Goal: Task Accomplishment & Management: Use online tool/utility

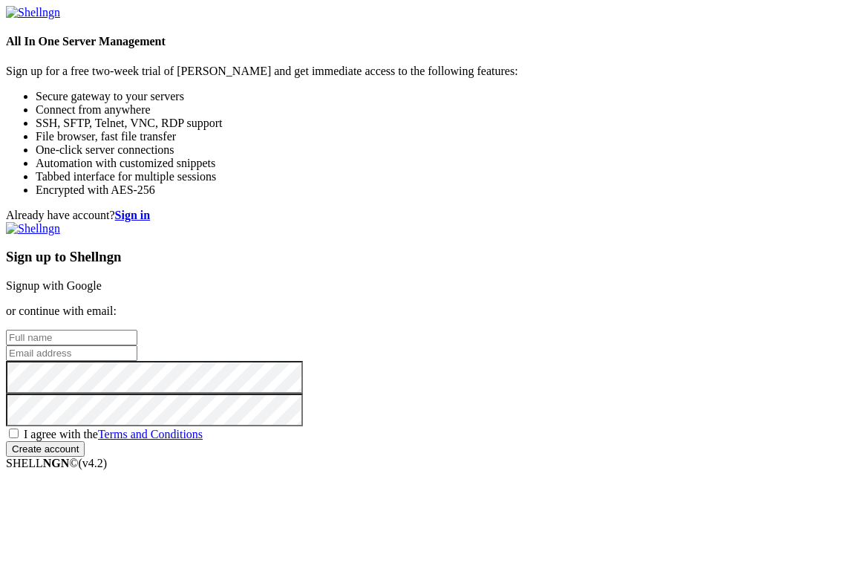
click at [102, 279] on link "Signup with Google" at bounding box center [54, 285] width 96 height 13
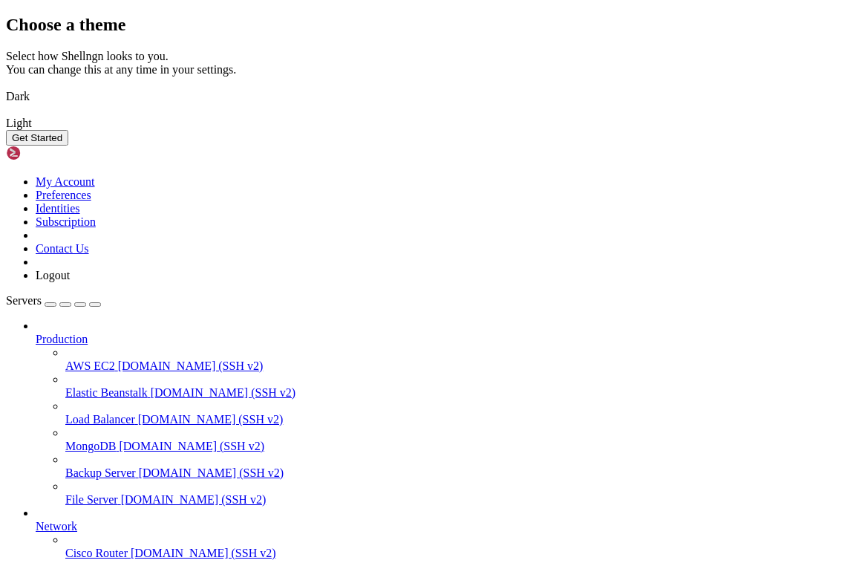
click at [6, 87] on img at bounding box center [6, 87] width 0 height 0
click at [68, 146] on button "Get Started" at bounding box center [37, 138] width 62 height 16
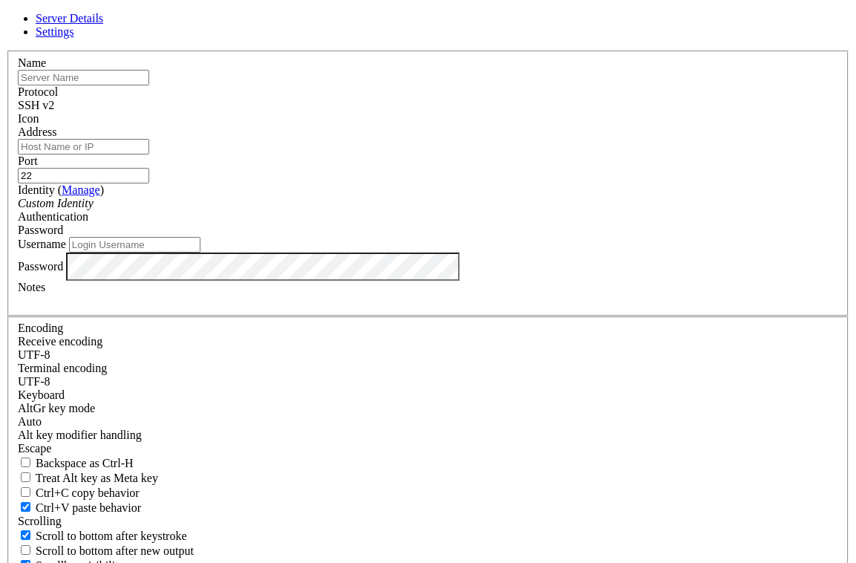
click at [149, 85] on input "text" at bounding box center [83, 78] width 131 height 16
type input "Serbima"
click at [149, 154] on input "Address" at bounding box center [83, 147] width 131 height 16
type input "[DOMAIN_NAME]"
click at [149, 183] on input "22" at bounding box center [83, 176] width 131 height 16
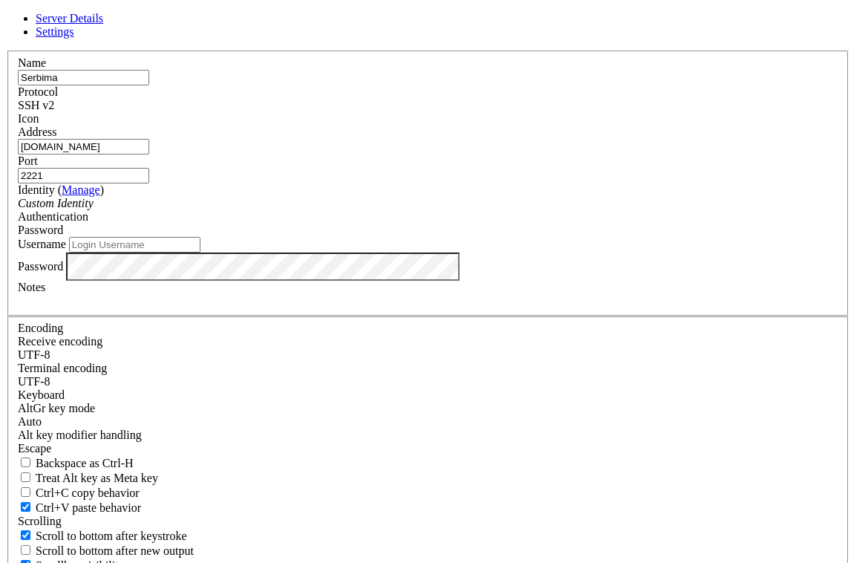
type input "2221"
click at [200, 252] on input "Username" at bounding box center [134, 245] width 131 height 16
type input "sesa"
click at [322, 307] on div at bounding box center [428, 300] width 820 height 13
click at [74, 38] on span "Settings" at bounding box center [55, 31] width 39 height 13
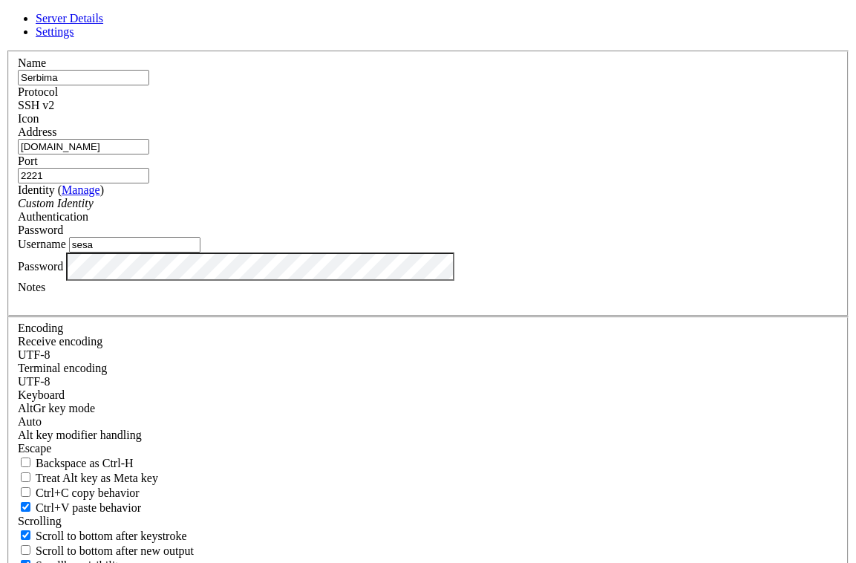
click at [103, 25] on span "Server Details" at bounding box center [70, 18] width 68 height 13
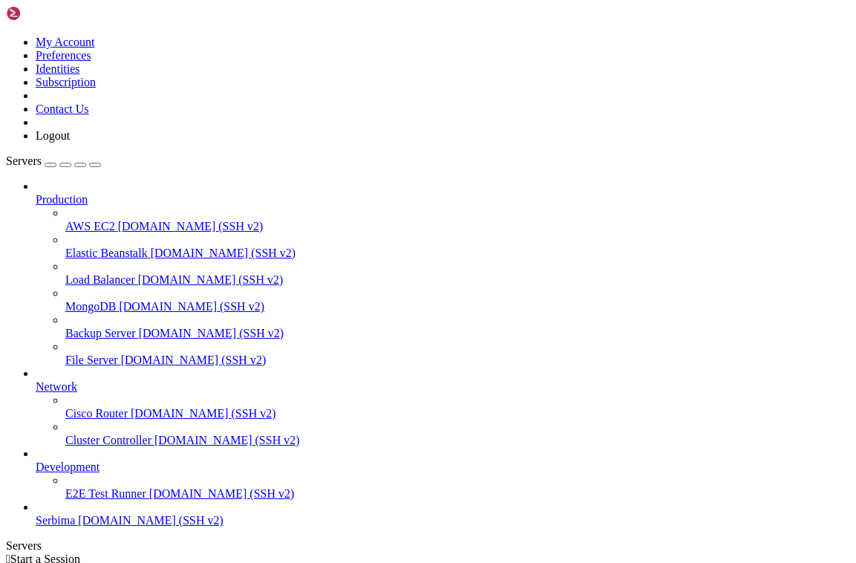
scroll to position [36, 0]
click at [93, 525] on span "[DOMAIN_NAME] (SSH v2)" at bounding box center [151, 520] width 146 height 13
click at [75, 522] on span "Serbima" at bounding box center [55, 520] width 39 height 13
click at [36, 514] on icon at bounding box center [36, 514] width 0 height 0
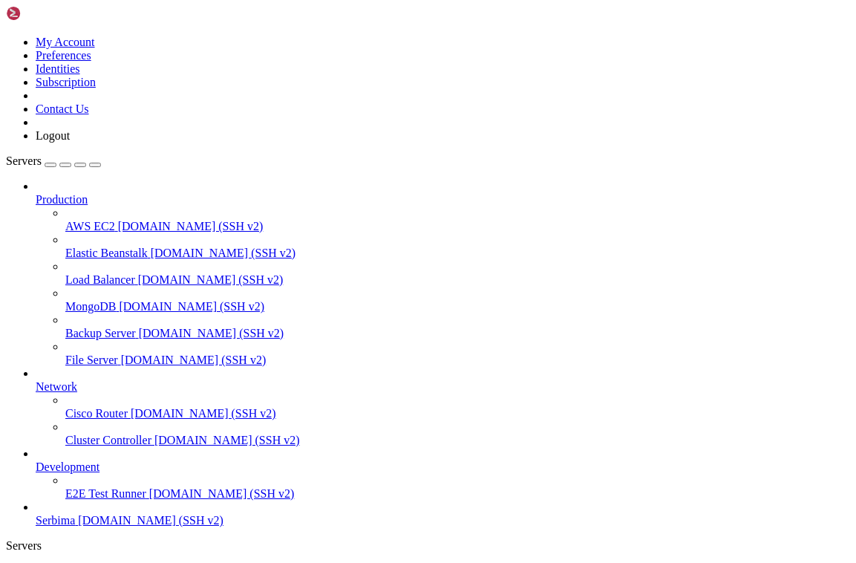
scroll to position [0, 0]
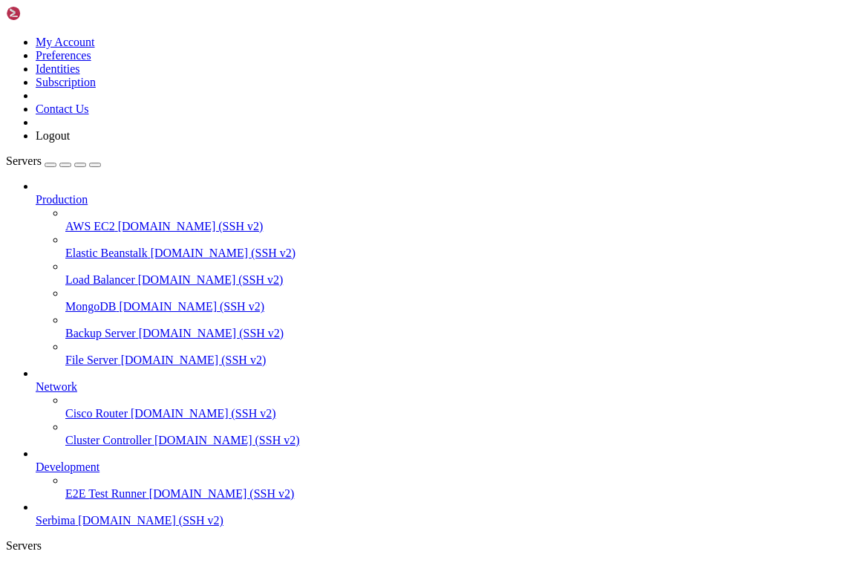
type input "/home/sesa/serbima"
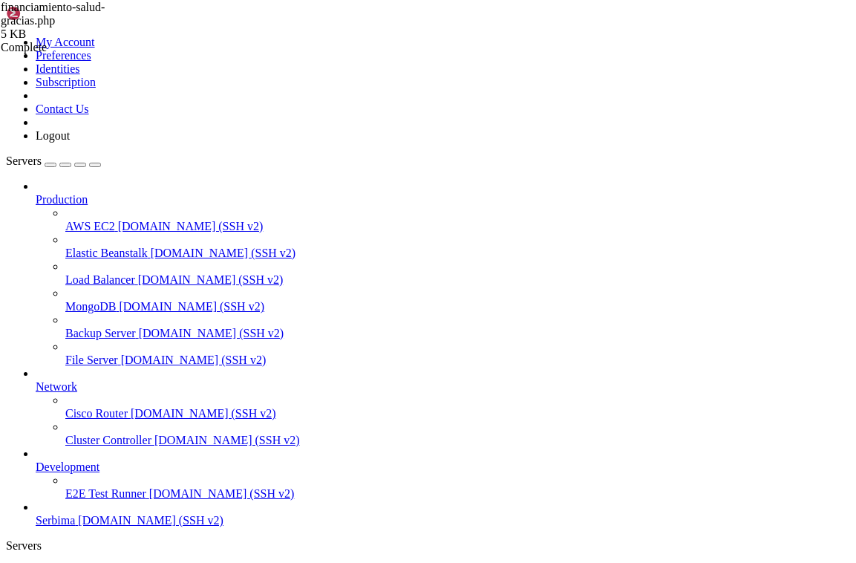
scroll to position [0, 5]
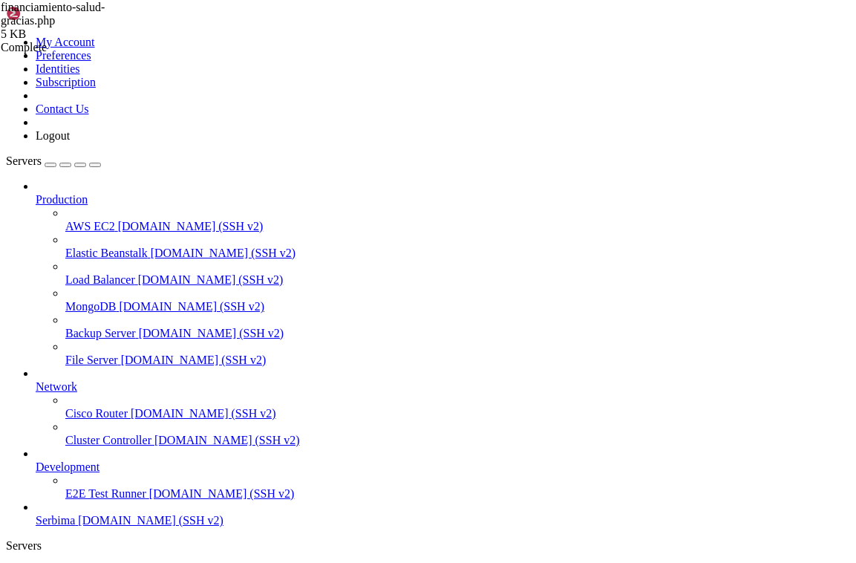
paste textarea "3@^6OxS6H-Bw"
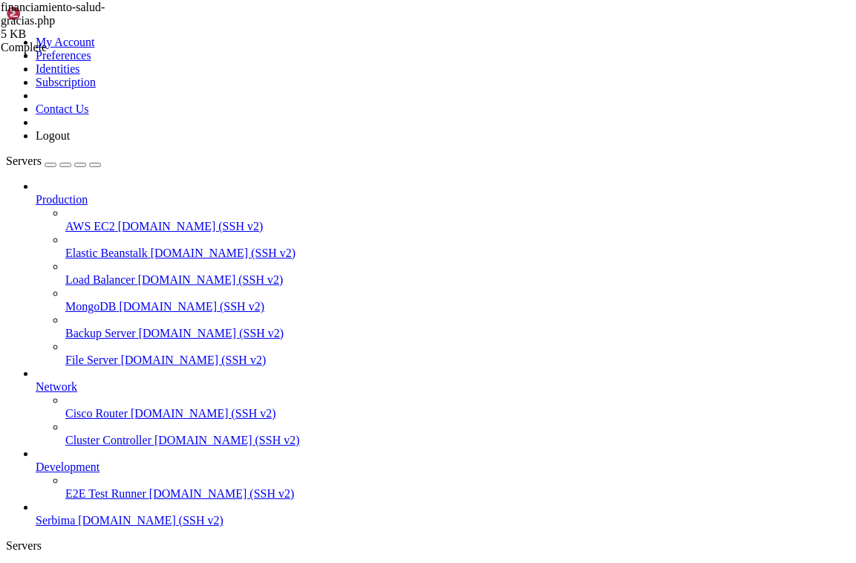
type textarea "$link = mysqli_connect("localhost", "web_admin", "3@^6OxS6H-Bw","web_db");"
click at [75, 562] on span "Serbima" at bounding box center [55, 570] width 39 height 13
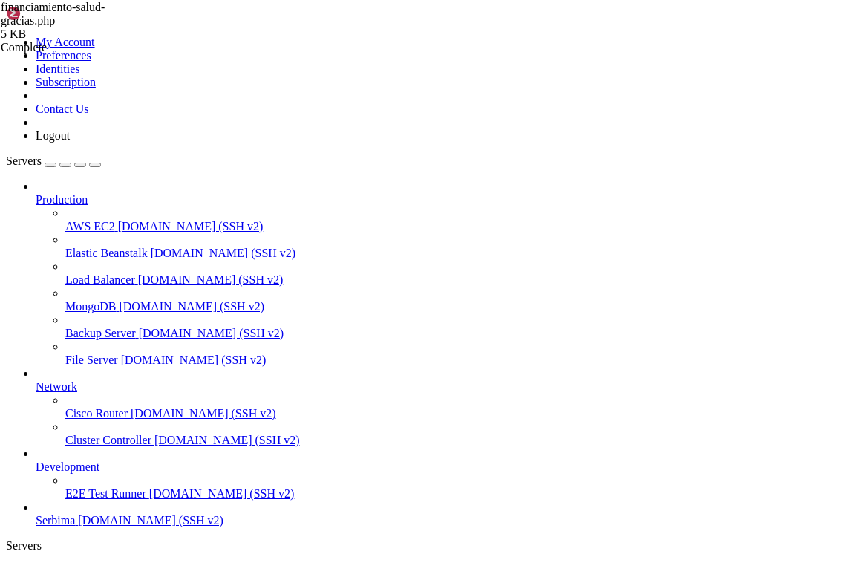
scroll to position [445, 0]
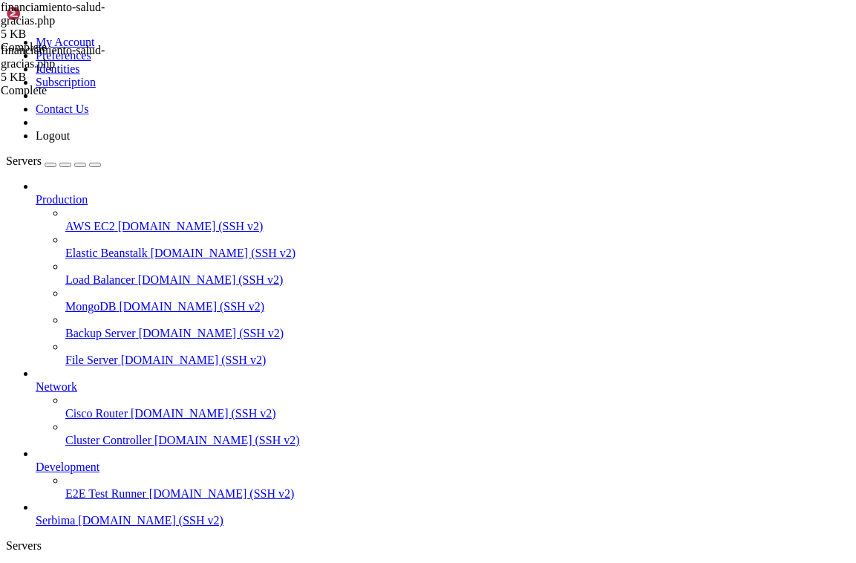
type textarea "$link = mysqli_connect("[TECHNICAL_ID]", "web_admin", "3@^6OxS6H-Bw","web_db");"
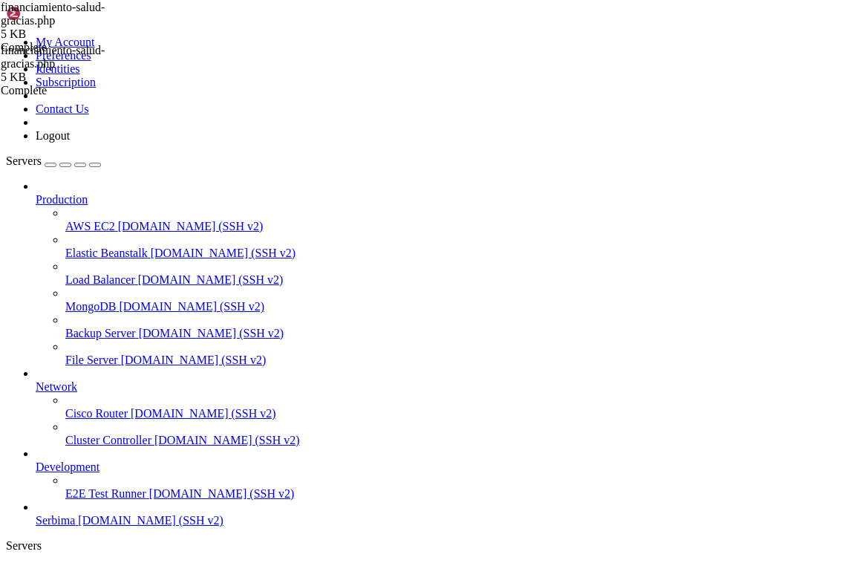
click at [75, 562] on span "Serbima" at bounding box center [55, 570] width 39 height 13
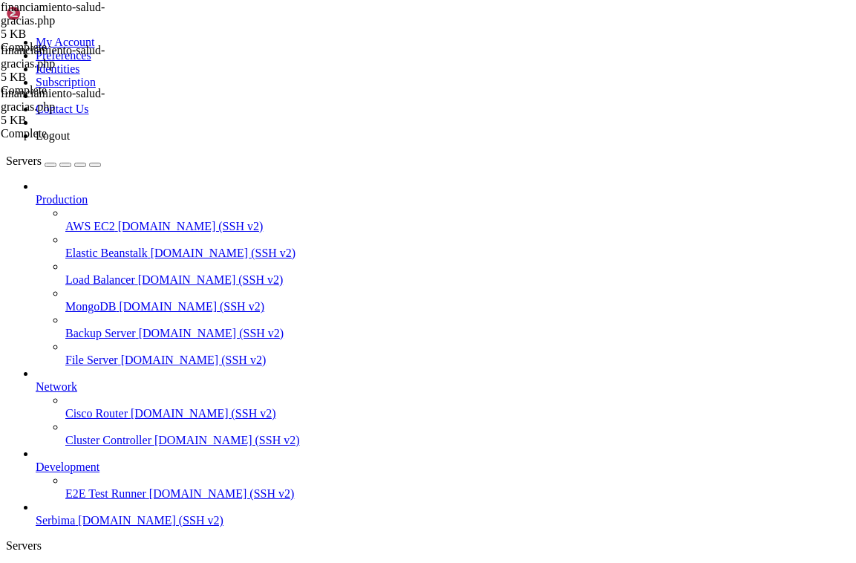
drag, startPoint x: 398, startPoint y: 958, endPoint x: 13, endPoint y: 953, distance: 385.4
click at [75, 562] on span "Serbima" at bounding box center [55, 570] width 39 height 13
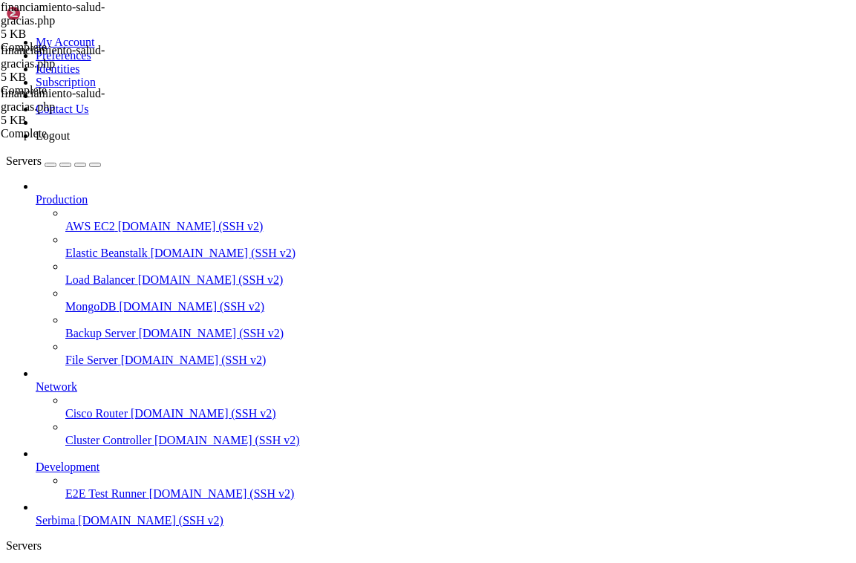
scroll to position [997, 0]
drag, startPoint x: 231, startPoint y: 1243, endPoint x: 64, endPoint y: 1208, distance: 170.7
drag, startPoint x: 235, startPoint y: 1245, endPoint x: 11, endPoint y: 1205, distance: 227.1
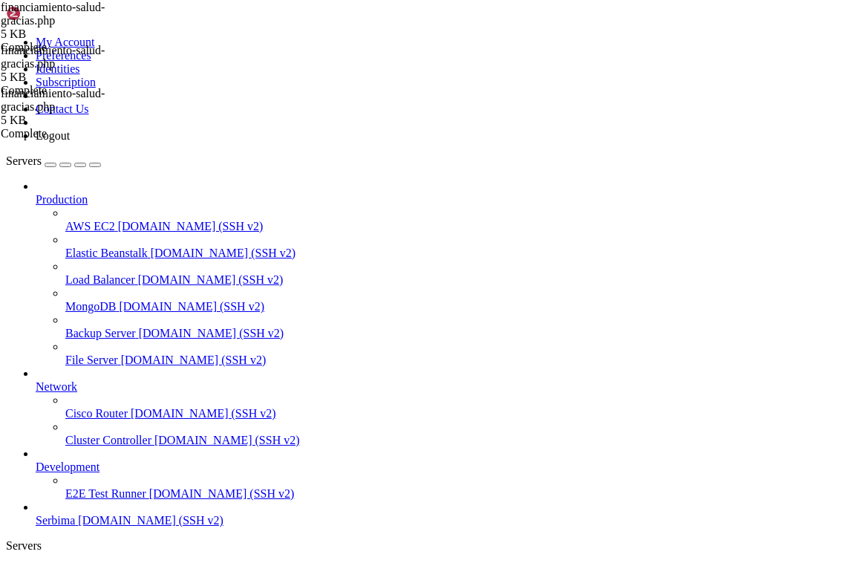
click at [75, 562] on span "Serbima" at bounding box center [55, 570] width 39 height 13
drag, startPoint x: 273, startPoint y: 1270, endPoint x: 13, endPoint y: 1266, distance: 259.9
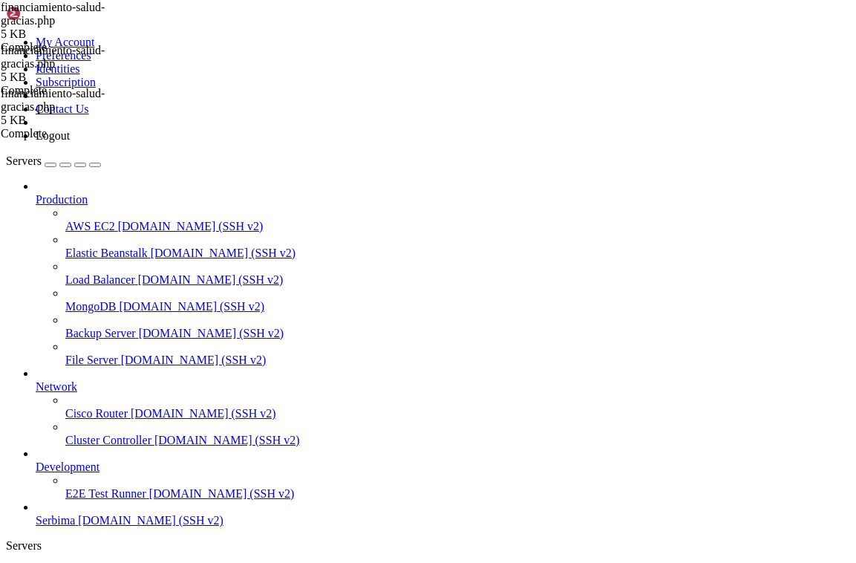
drag, startPoint x: 602, startPoint y: 1283, endPoint x: 10, endPoint y: 867, distance: 723.2
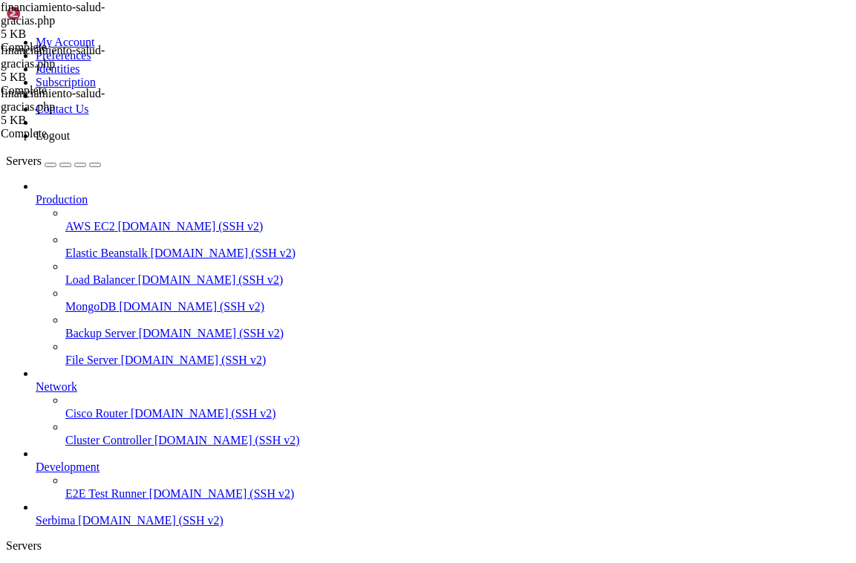
drag, startPoint x: 560, startPoint y: 351, endPoint x: 570, endPoint y: 353, distance: 10.6
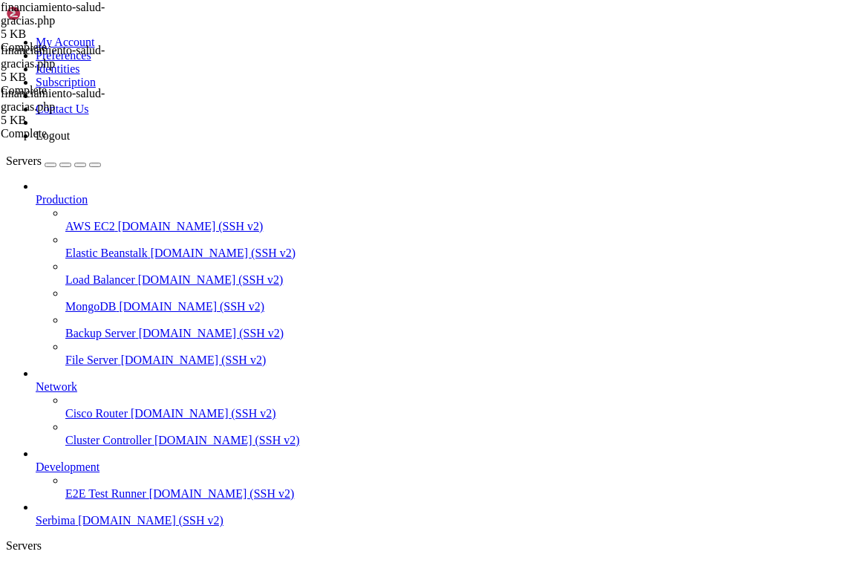
paste textarea "null, '/run/mysqld/mysqld.sock');"
type textarea "$link = mysqli_connect("[TECHNICAL_ID]", "web_admin", "3@^6OxS6H-Bw","web_db", …"
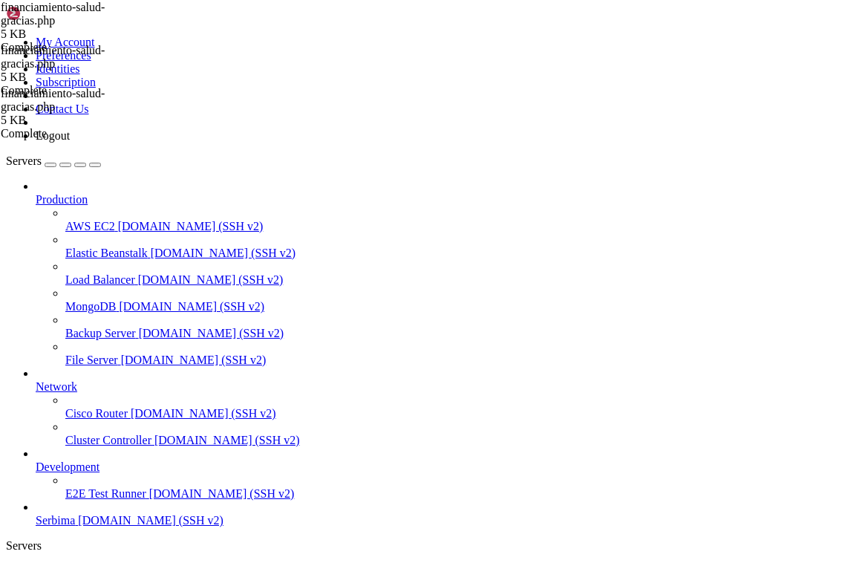
scroll to position [594, 0]
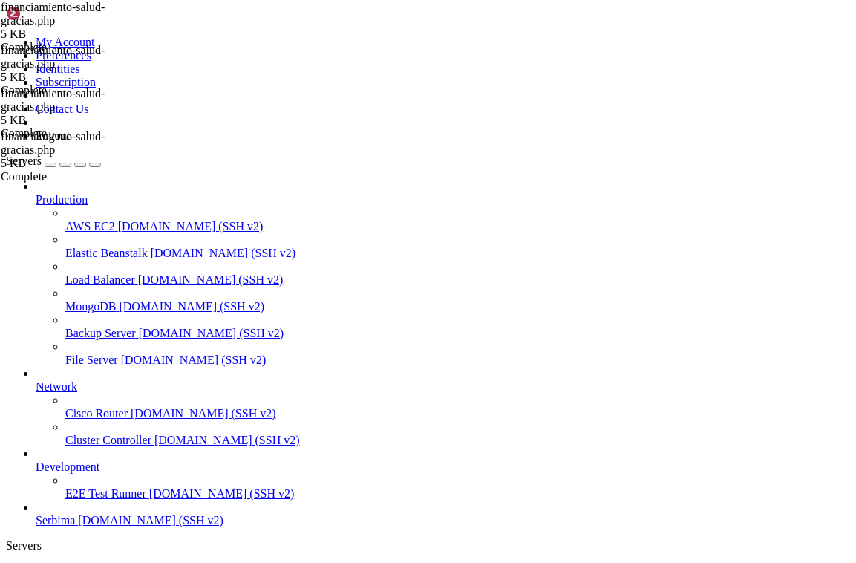
type textarea "$link = mysqli_connect("localhost", "web_admin", "3@^6OxS6H-Bw","web_db", null,…"
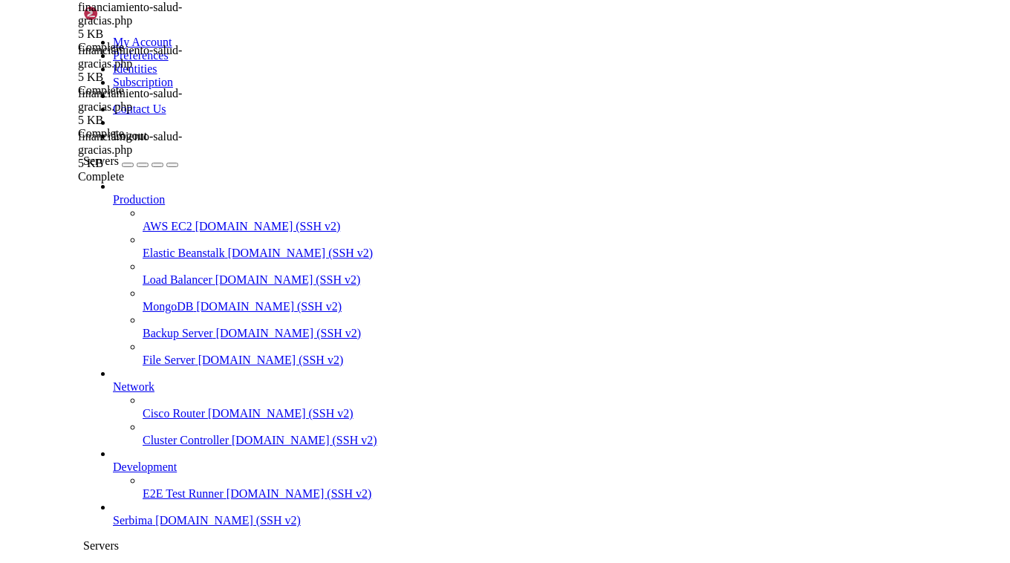
scroll to position [0, 0]
